Goal: Find specific page/section: Find specific page/section

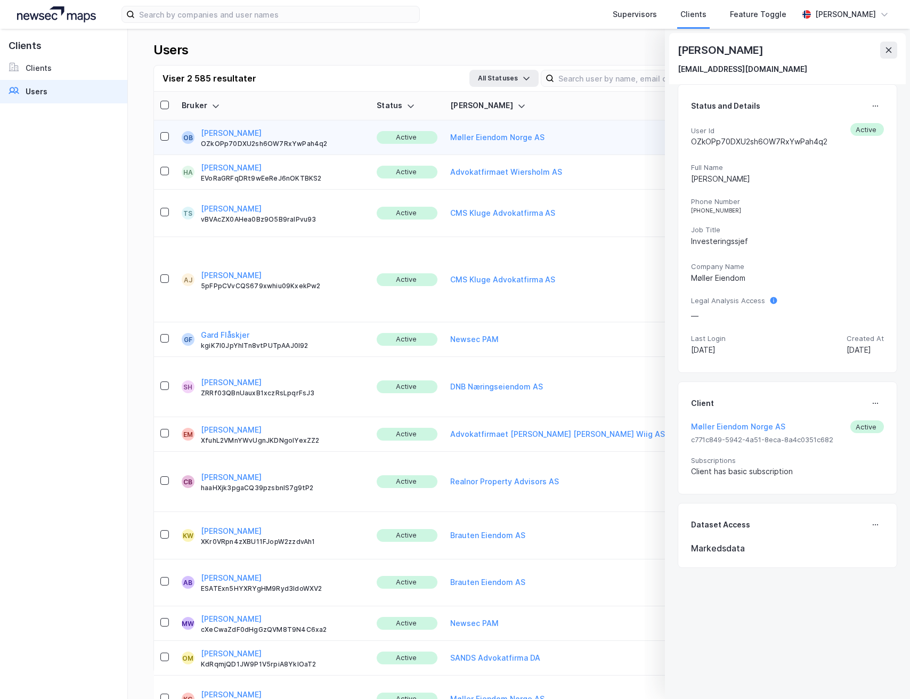
click at [887, 50] on icon at bounding box center [888, 50] width 9 height 9
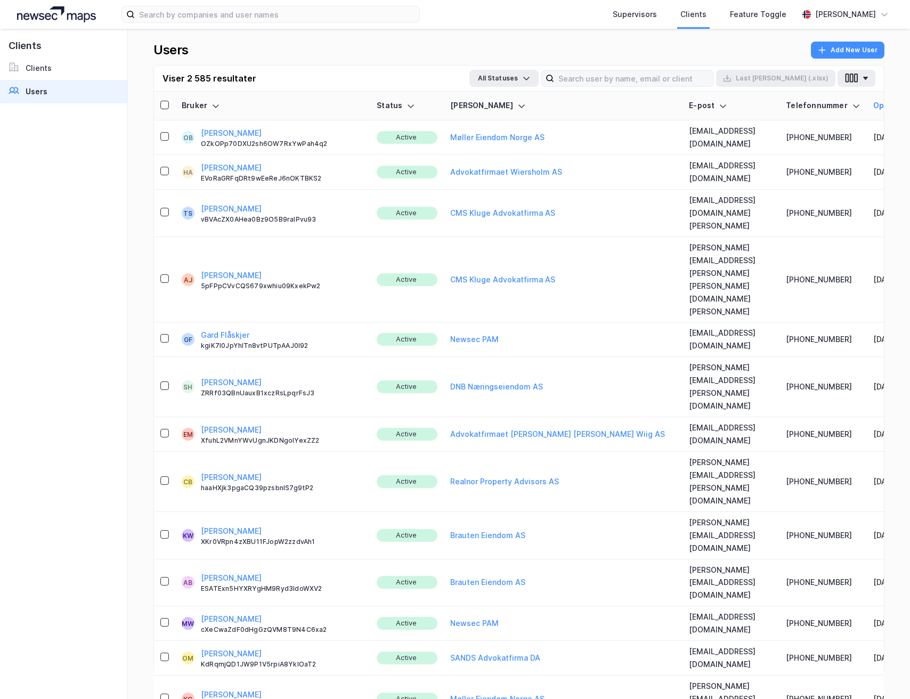
click at [892, 49] on div "Users Add New User Viser 2 585 resultater All Statuses Last [PERSON_NAME] (.xls…" at bounding box center [519, 364] width 782 height 670
click at [661, 75] on input at bounding box center [633, 78] width 159 height 16
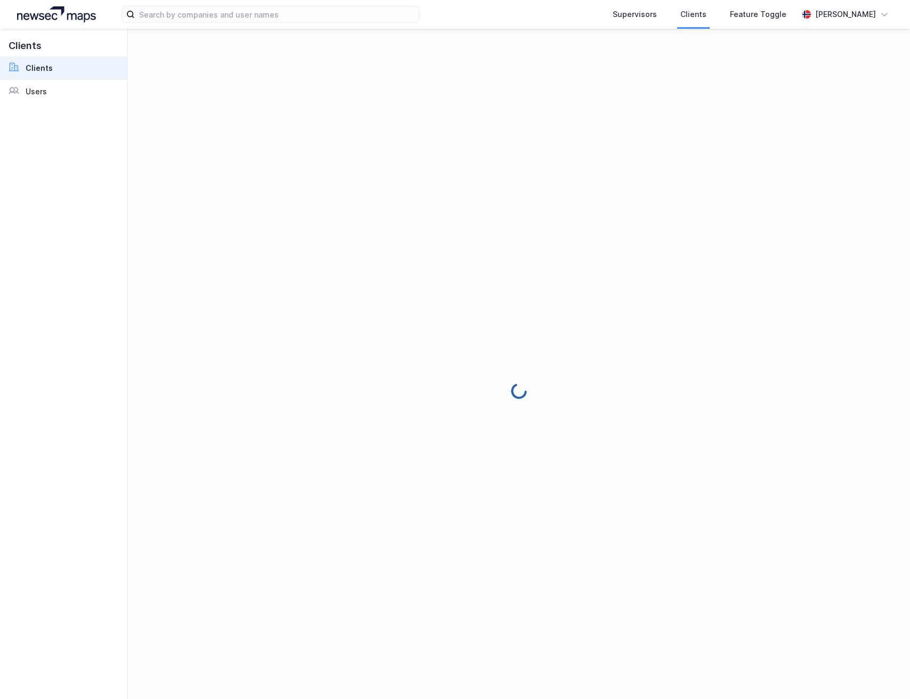
click at [51, 12] on img at bounding box center [56, 14] width 79 height 16
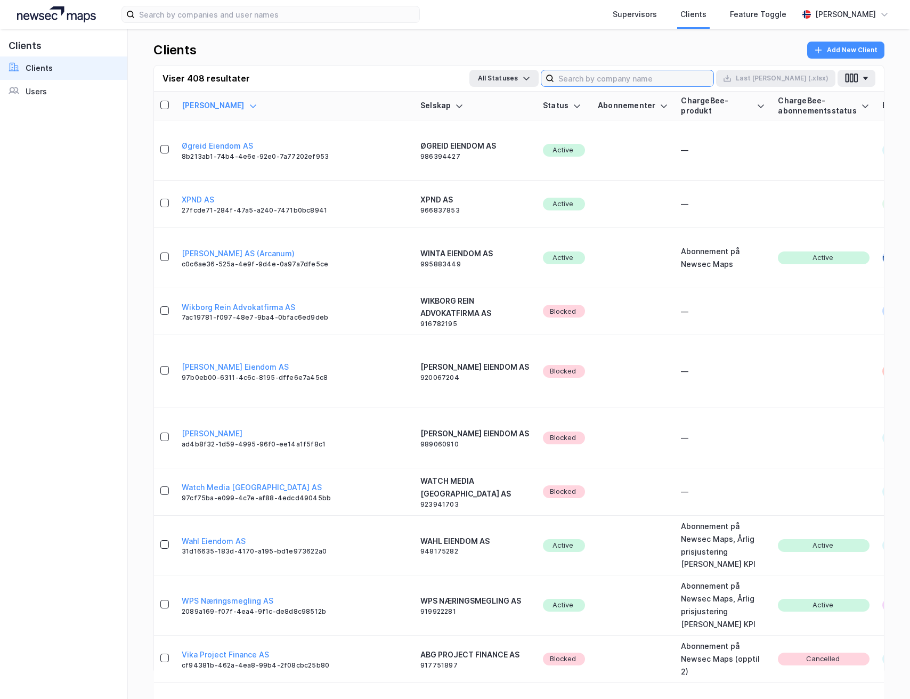
click at [638, 82] on input at bounding box center [633, 78] width 159 height 16
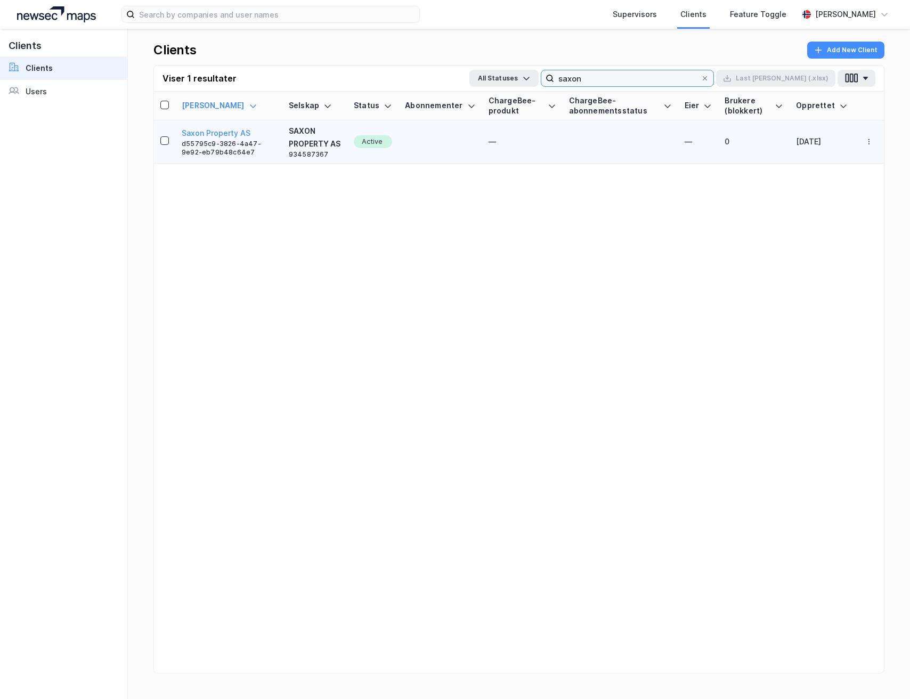
type input "saxon"
click at [297, 134] on div "SAXON PROPERTY AS" at bounding box center [315, 138] width 52 height 26
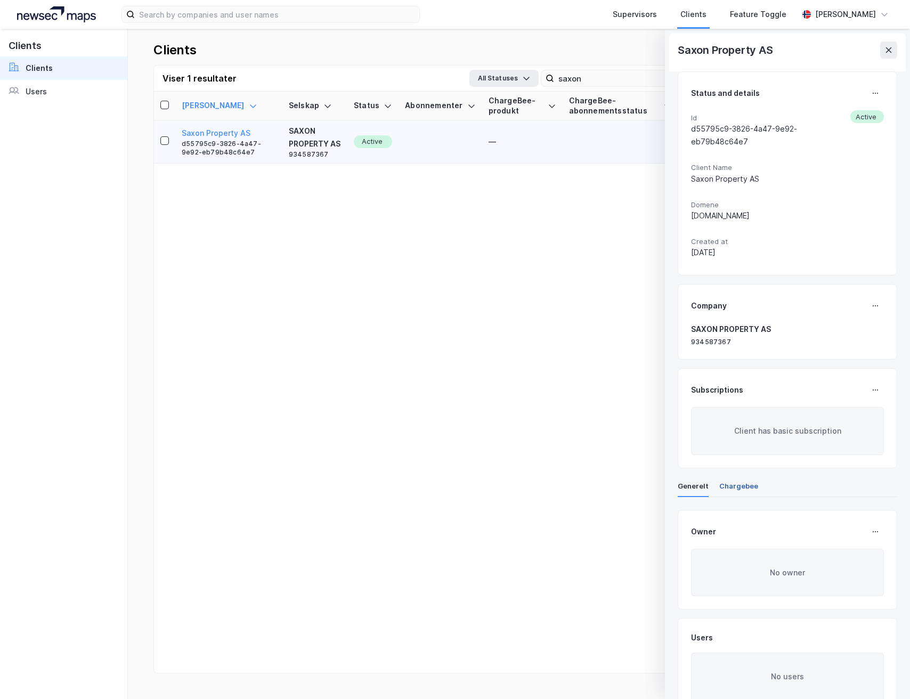
click at [743, 481] on div "Chargebee" at bounding box center [738, 488] width 39 height 15
click at [689, 481] on div "Generelt" at bounding box center [693, 488] width 31 height 15
